Goal: Transaction & Acquisition: Purchase product/service

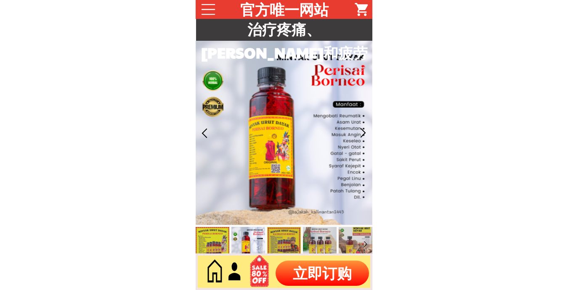
click at [328, 279] on p "立即订购" at bounding box center [322, 273] width 93 height 25
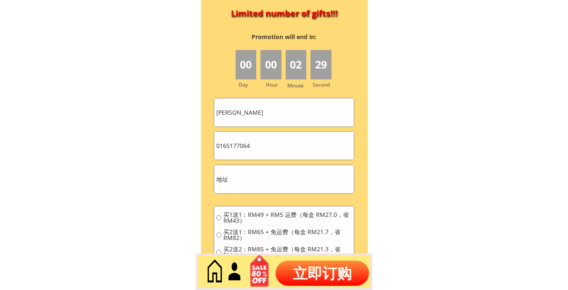
scroll to position [3741, 0]
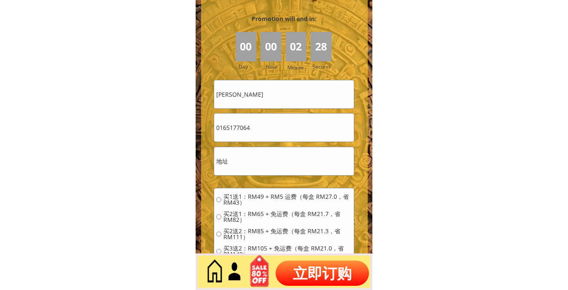
click at [261, 123] on input "0165177064" at bounding box center [284, 128] width 140 height 28
paste input "74863178"
type input "0174863178"
click at [284, 96] on input "Nor mohd noor" at bounding box center [284, 94] width 140 height 28
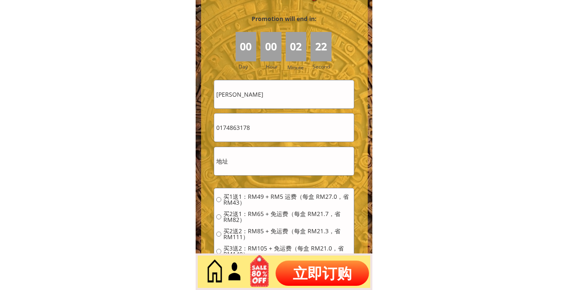
click at [284, 96] on input "Nor mohd noor" at bounding box center [284, 94] width 140 height 28
paste input "Chuah Sai Kim"
type input "Chuah Sai Kim"
click at [236, 172] on input "text" at bounding box center [284, 161] width 140 height 28
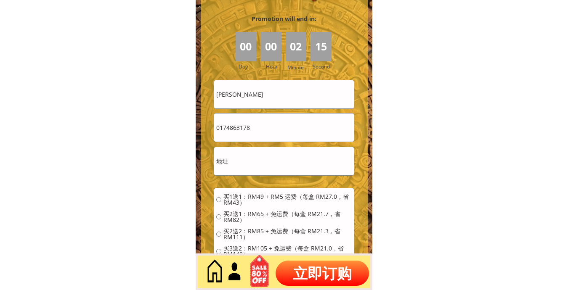
click at [236, 172] on input "text" at bounding box center [284, 161] width 140 height 28
paste input "1"
paste input "Bukit Mertajam là một thị trấn và trung tâm hành chính của Huyện Trung Seberang…"
click at [286, 162] on input "15 Bukit Mertajam là một thị trấn và trung tâm hành chính của Huyện Trung Seber…" at bounding box center [284, 161] width 140 height 28
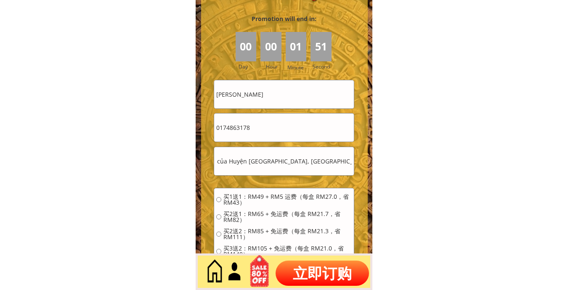
scroll to position [0, 0]
drag, startPoint x: 242, startPoint y: 162, endPoint x: 267, endPoint y: 164, distance: 25.3
click at [267, 164] on input "15 Bukit Mertajam là một thị trấn và trung tâm hành chính của Huyện Trung Seber…" at bounding box center [284, 161] width 140 height 28
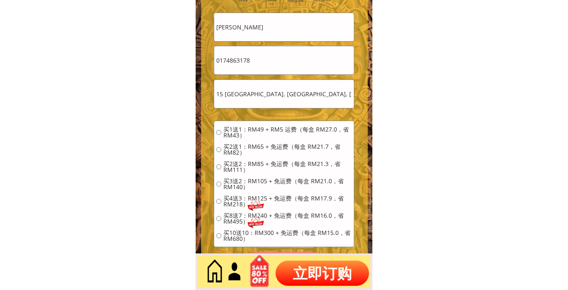
scroll to position [3811, 0]
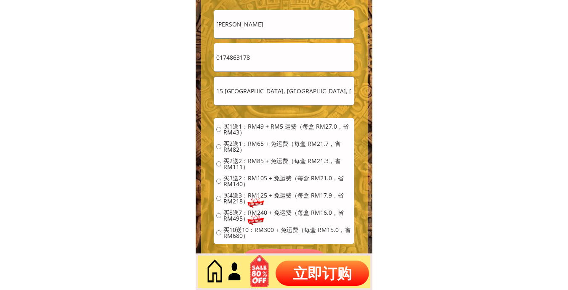
type input "15 Bukit Mertajam, Seberang Perai, Seberang Perai, Penang"
click at [240, 194] on span "买4送3：RM125 + 免运费（每盒 RM17.9，省 RM218）" at bounding box center [288, 199] width 128 height 12
radio input "true"
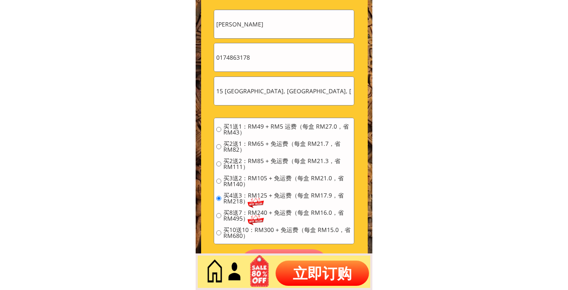
scroll to position [0, 28]
drag, startPoint x: 238, startPoint y: 92, endPoint x: 368, endPoint y: 99, distance: 129.4
click at [368, 99] on div "PLACE ORDER NOW Limited number of gifts!!! 00 00 01 44 Promotion will end in: D…" at bounding box center [284, 88] width 167 height 408
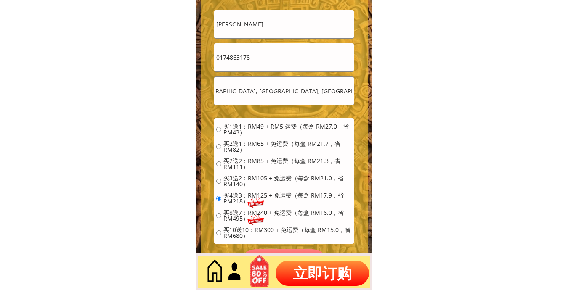
scroll to position [0, 0]
click at [320, 266] on p "立即订购" at bounding box center [322, 273] width 93 height 25
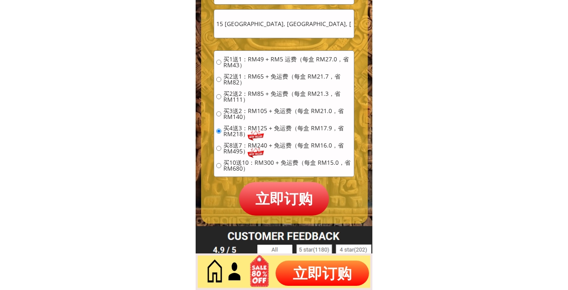
scroll to position [3882, 0]
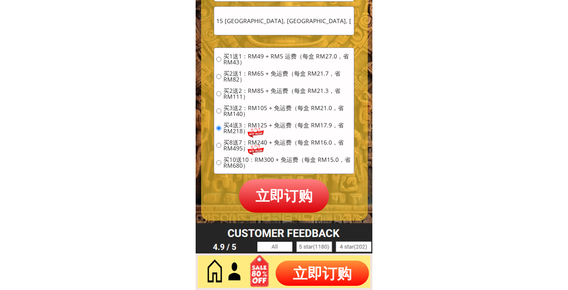
click at [293, 207] on p "立即订购" at bounding box center [284, 195] width 90 height 33
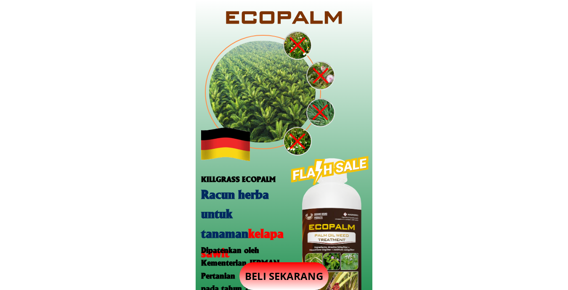
click at [274, 268] on p "BELI SEKARANG" at bounding box center [284, 277] width 89 height 28
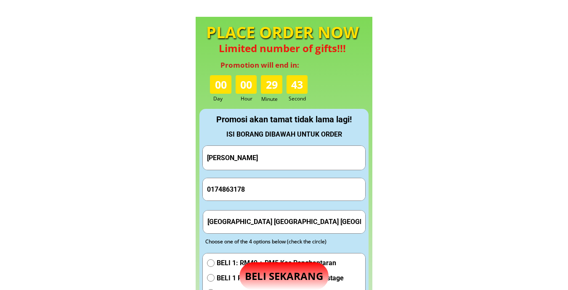
scroll to position [787, 0]
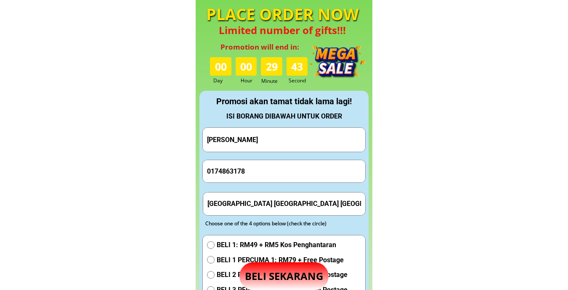
click at [279, 145] on input "Chuah Sai Kim" at bounding box center [284, 140] width 158 height 24
paste input "[PERSON_NAME]"
type input "[PERSON_NAME]"
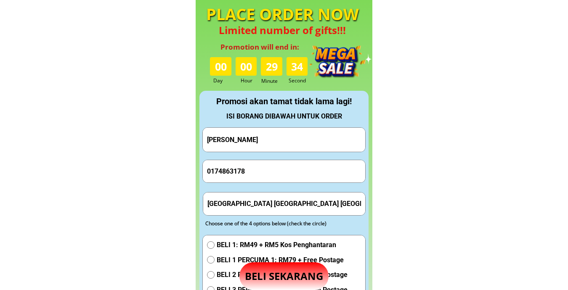
click at [276, 159] on form "Hantar Pesanan Sipin bin gamad 0174863178 Pekan Tanjung Aru 88100 Kota Kinabalu…" at bounding box center [285, 248] width 164 height 240
click at [272, 172] on input "0174863178" at bounding box center [284, 171] width 158 height 22
paste input "36480644"
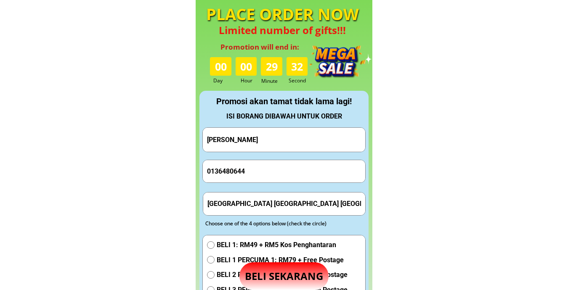
type input "0136480644"
click at [279, 205] on input "Pekan Tanjung Aru 88100 Kota Kinabalu Sabah" at bounding box center [284, 204] width 158 height 22
paste input "Ninja van Kunak Sabah, poskod 91200"
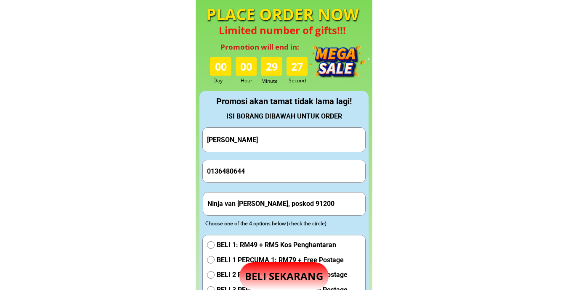
type input "Ninja van Kunak Sabah, poskod 91200"
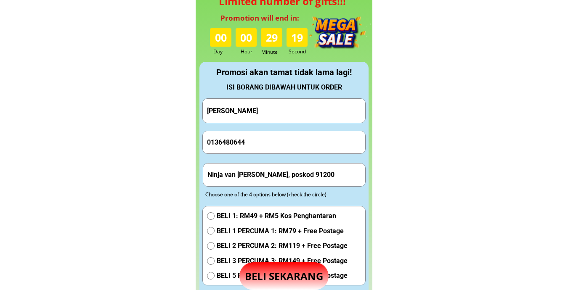
scroll to position [927, 0]
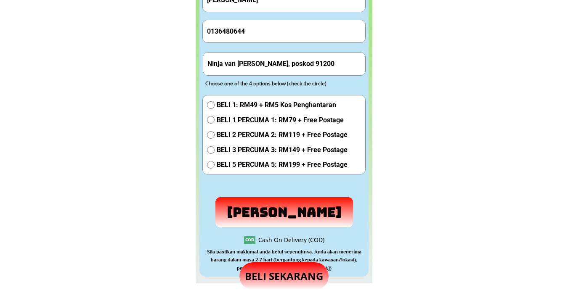
click at [255, 122] on span "BELI 1 PERCUMA 1: RM79 + Free Postage" at bounding box center [282, 120] width 131 height 11
radio input "true"
click at [272, 209] on p "Hantar Pesanan" at bounding box center [284, 213] width 146 height 32
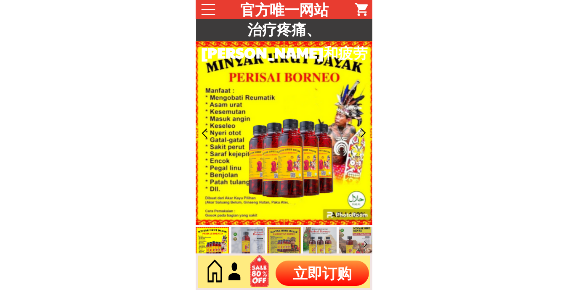
click at [350, 266] on p "立即订购" at bounding box center [322, 273] width 93 height 25
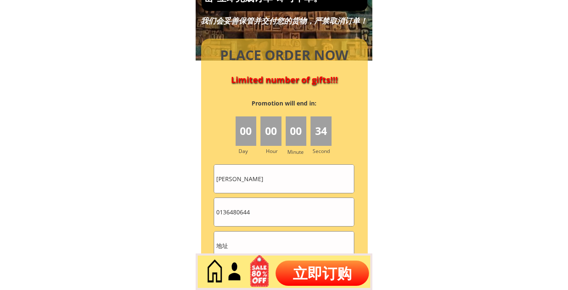
scroll to position [3741, 0]
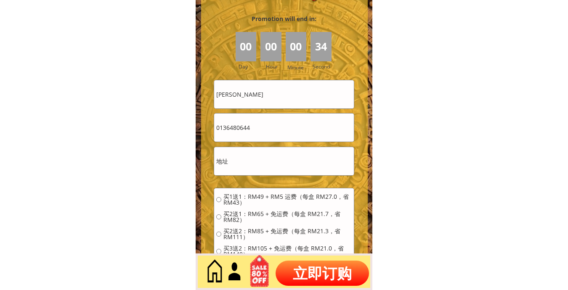
click at [282, 124] on input "0136480644" at bounding box center [284, 128] width 140 height 28
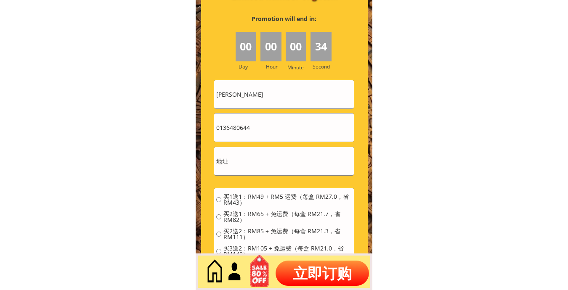
paste input "28273133"
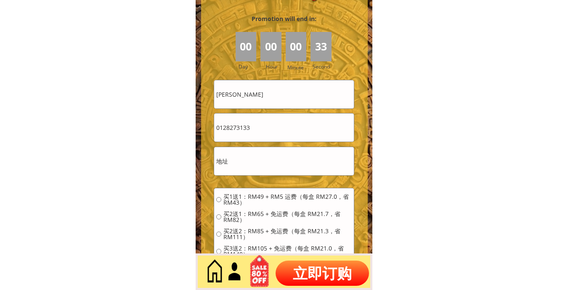
type input "0128273133"
click at [274, 93] on input "[PERSON_NAME]" at bounding box center [284, 94] width 140 height 28
paste input "teokimhoe Teo"
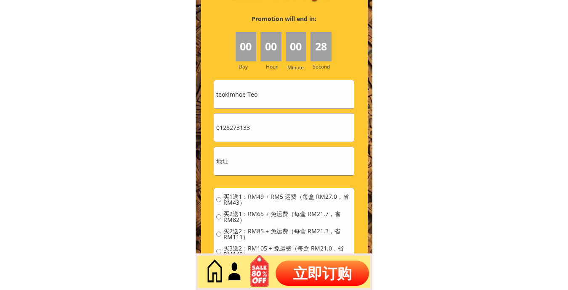
type input "teokimhoe Teo"
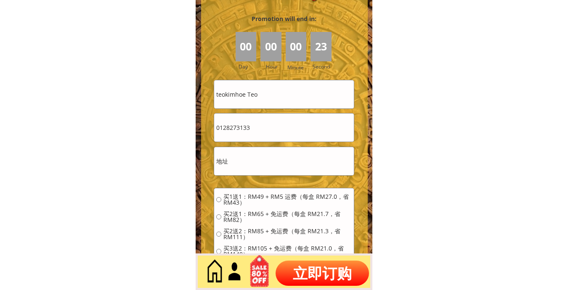
click at [261, 156] on input "text" at bounding box center [284, 161] width 140 height 28
paste input "[STREET_ADDRESS]"
type input "[STREET_ADDRESS]"
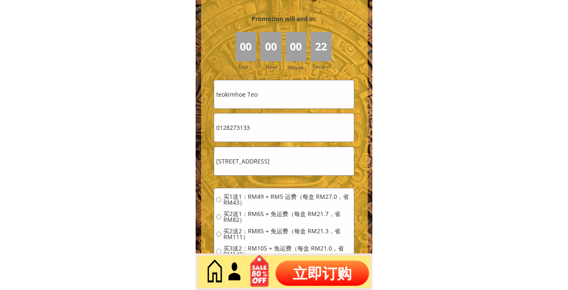
scroll to position [0, 0]
click at [252, 217] on span "买2送1：RM65 + 免运费（每盒 RM21.7，省 RM82）" at bounding box center [288, 217] width 128 height 12
radio input "true"
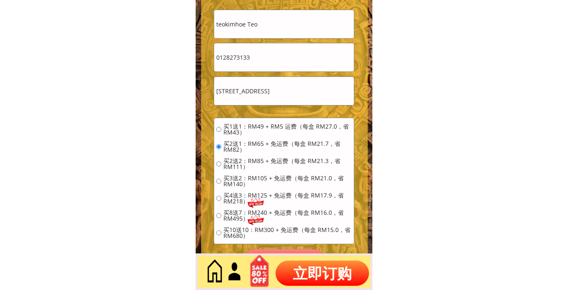
drag, startPoint x: 253, startPoint y: 127, endPoint x: 280, endPoint y: 145, distance: 32.8
click at [253, 127] on span "买1送1：RM49 + RM5 运费（每盒 RM27.0，省 RM43）" at bounding box center [288, 130] width 128 height 12
radio input "true"
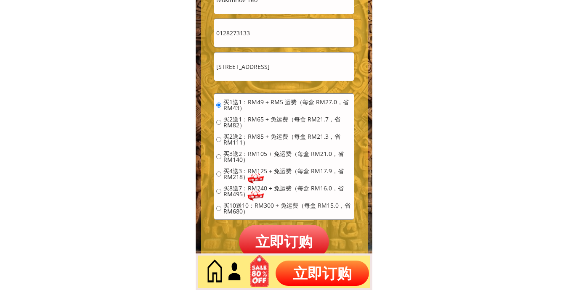
scroll to position [3882, 0]
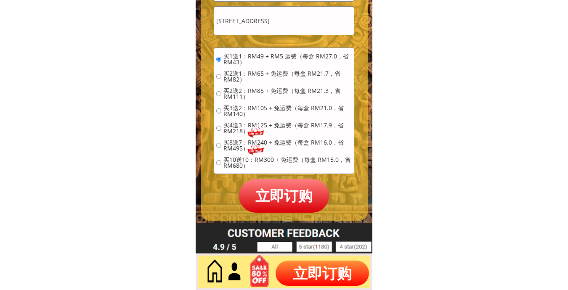
click at [281, 197] on p "立即订购" at bounding box center [284, 195] width 90 height 33
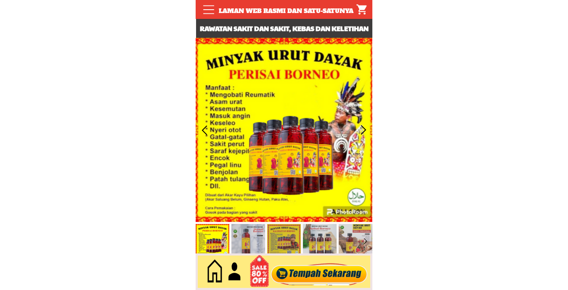
click at [339, 276] on div at bounding box center [320, 272] width 102 height 28
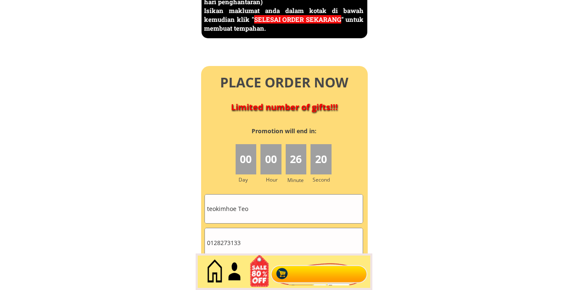
scroll to position [3723, 0]
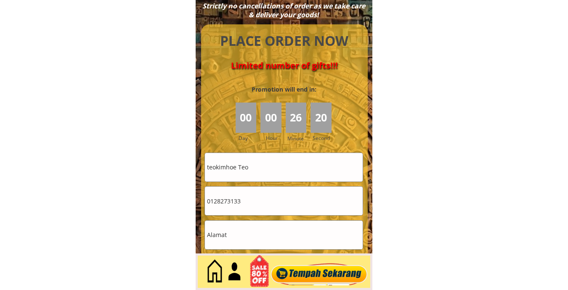
click at [261, 163] on input "teokimhoe Teo" at bounding box center [284, 167] width 158 height 29
paste input "Emoi moi"
type input "Emoi moi"
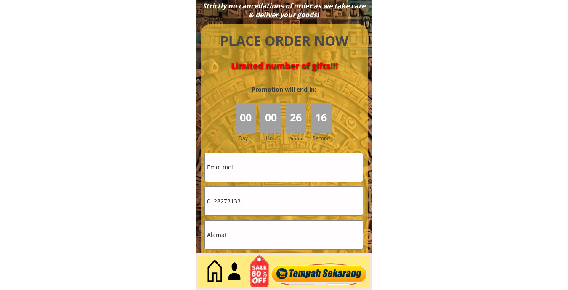
click at [261, 200] on input "0128273133" at bounding box center [284, 201] width 158 height 29
paste input "Emoi moi"
type input "Emoi moi"
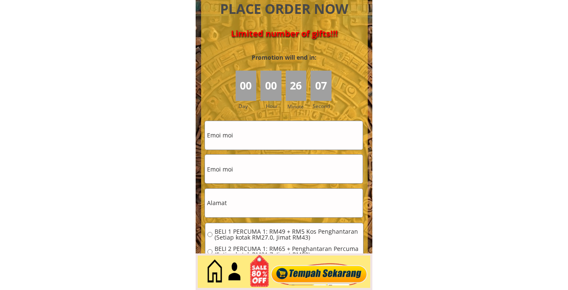
scroll to position [3863, 0]
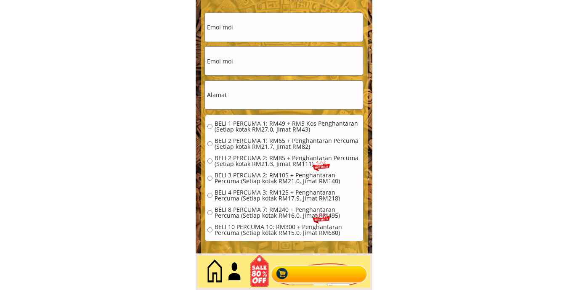
click at [238, 97] on input "text" at bounding box center [284, 95] width 158 height 29
paste input "J.J2F"
type input "J.J2F"
click at [243, 125] on span "BELI 1 PERCUMA 1: RM49 + RM5 Kos Penghantaran (Setiap kotak RM27.0, Jimat RM43)" at bounding box center [288, 127] width 147 height 12
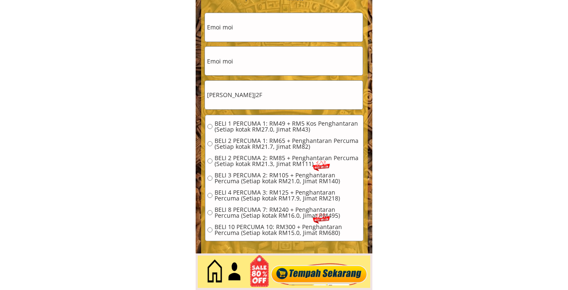
radio input "true"
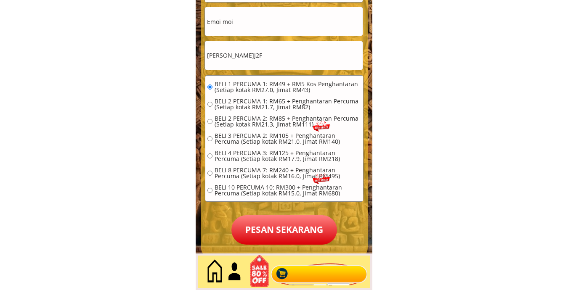
scroll to position [4003, 0]
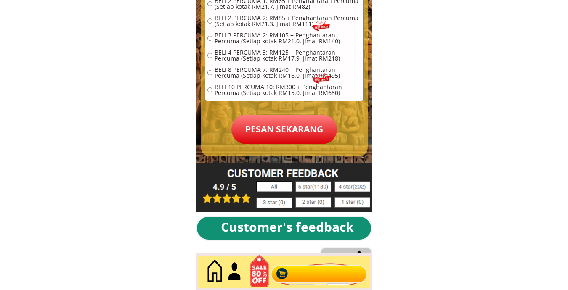
click at [300, 127] on p "Pesan sekarang" at bounding box center [285, 129] width 106 height 29
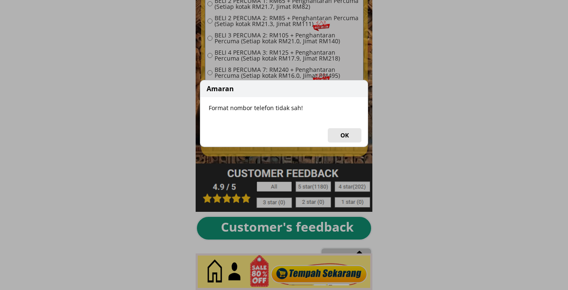
click at [355, 141] on button "OK" at bounding box center [345, 135] width 34 height 14
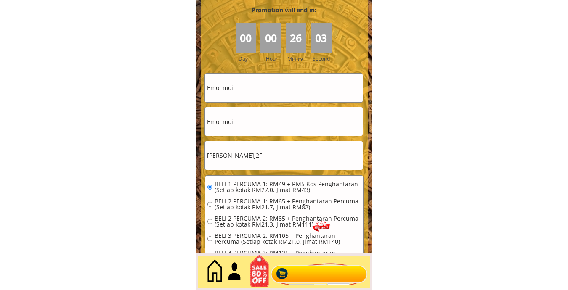
scroll to position [3793, 0]
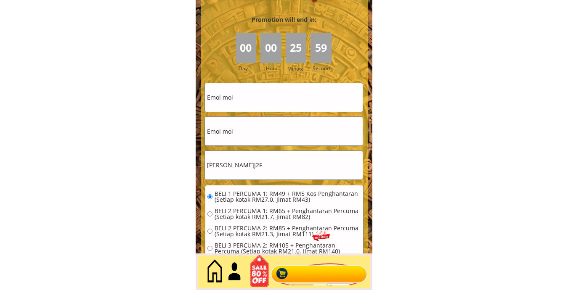
drag, startPoint x: 223, startPoint y: 142, endPoint x: 189, endPoint y: 138, distance: 34.0
paste input "0168111879"
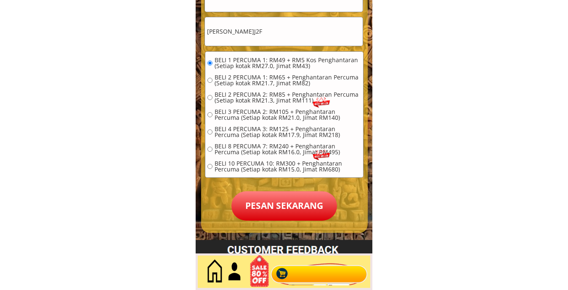
scroll to position [3933, 0]
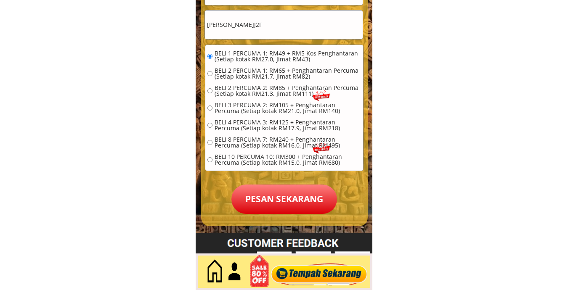
type input "0168111879"
click at [261, 184] on form "BELI 1 PERCUMA 1: RM49 + RM5 Kos Penghantaran (Setiap kotak RM27.0, Jimat RM43)…" at bounding box center [284, 78] width 159 height 272
click at [269, 195] on p "Pesan sekarang" at bounding box center [285, 199] width 106 height 29
